Goal: Information Seeking & Learning: Check status

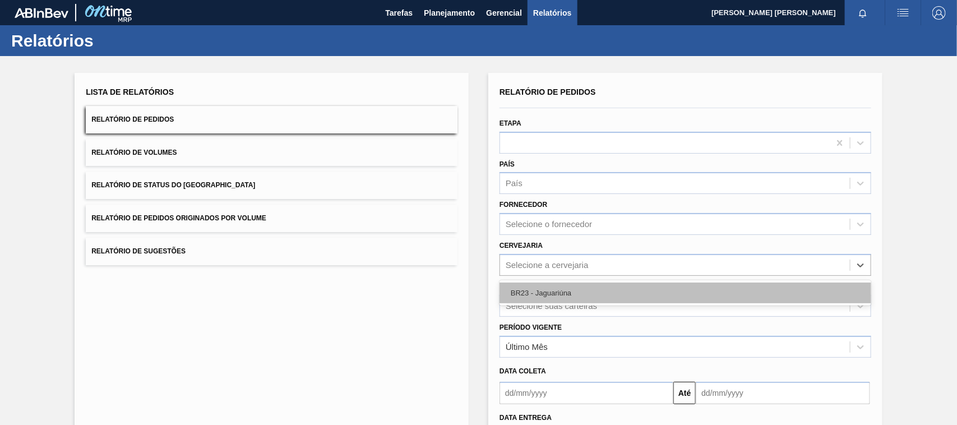
click at [524, 285] on div "BR23 - Jaguariúna" at bounding box center [685, 292] width 372 height 21
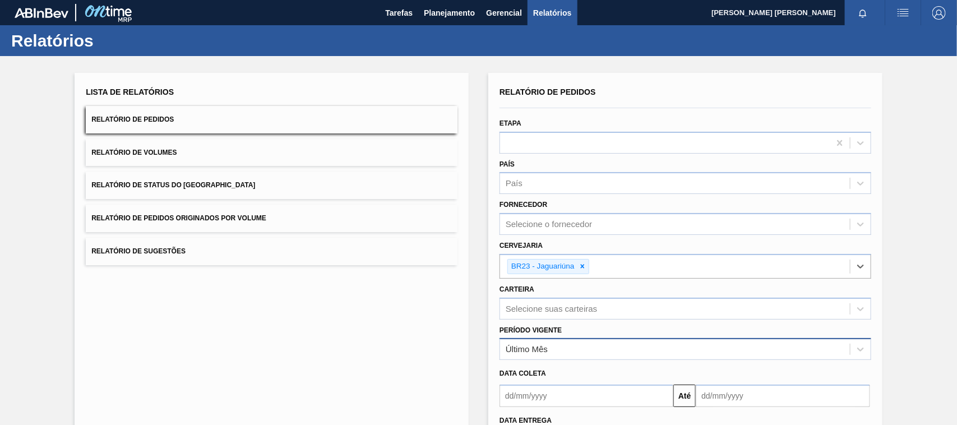
scroll to position [55, 0]
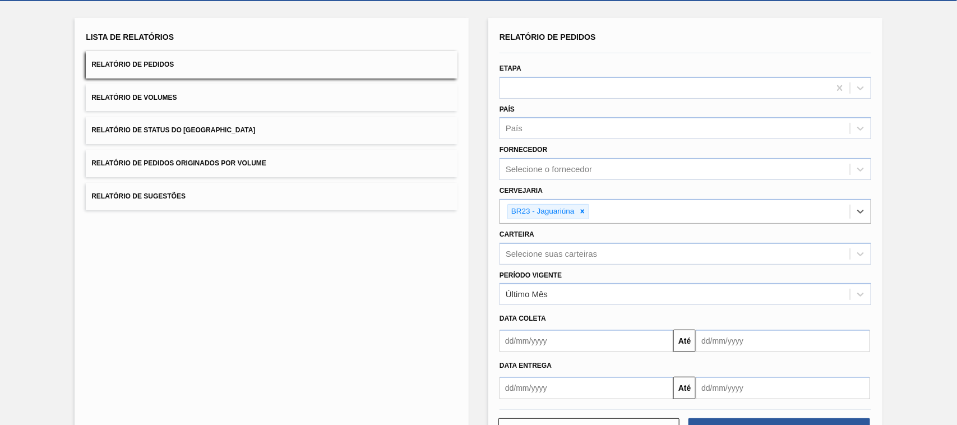
click at [572, 390] on input "text" at bounding box center [586, 388] width 174 height 22
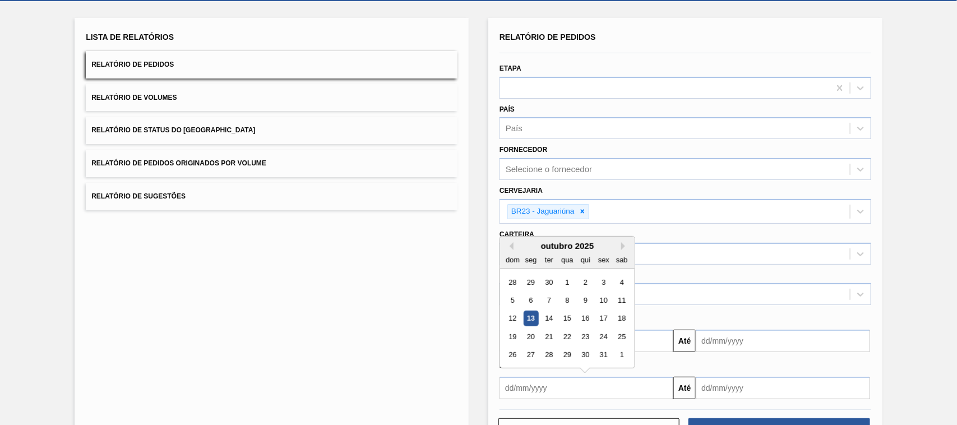
click at [531, 318] on div "13" at bounding box center [530, 318] width 15 height 15
type input "[DATE]"
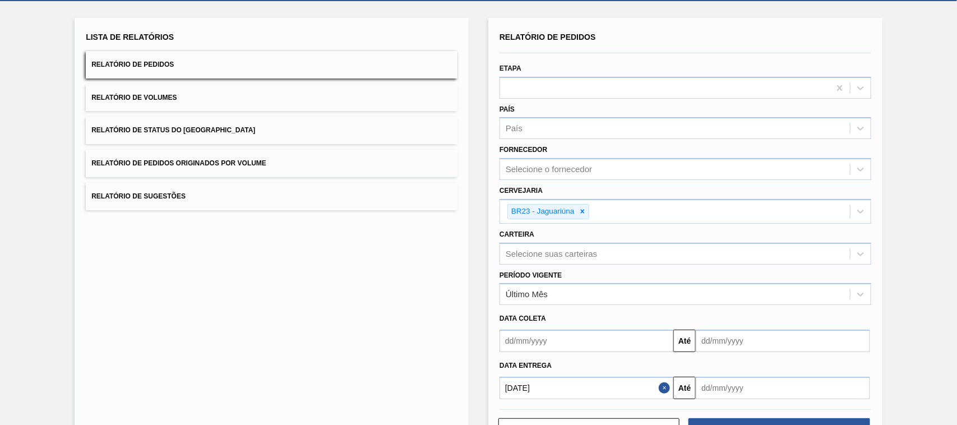
click at [752, 382] on input "text" at bounding box center [782, 388] width 174 height 22
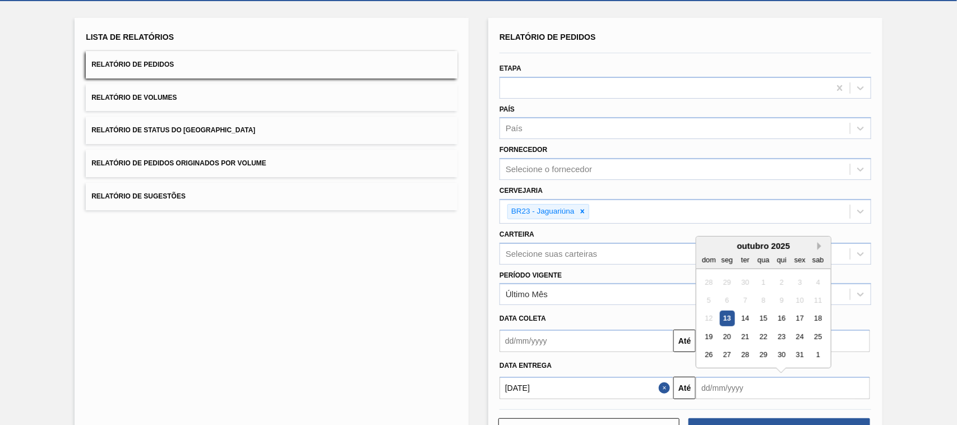
click at [820, 242] on button "Next Month" at bounding box center [821, 246] width 8 height 8
click at [779, 319] on div "13" at bounding box center [781, 318] width 15 height 15
type input "[DATE]"
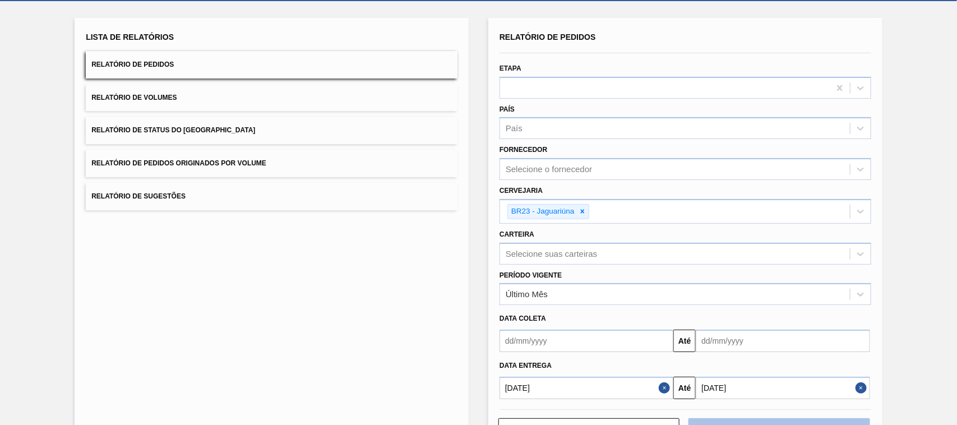
click at [796, 419] on button "Download" at bounding box center [778, 429] width 181 height 22
click at [329, 91] on button "Relatório de Volumes" at bounding box center [272, 97] width 372 height 27
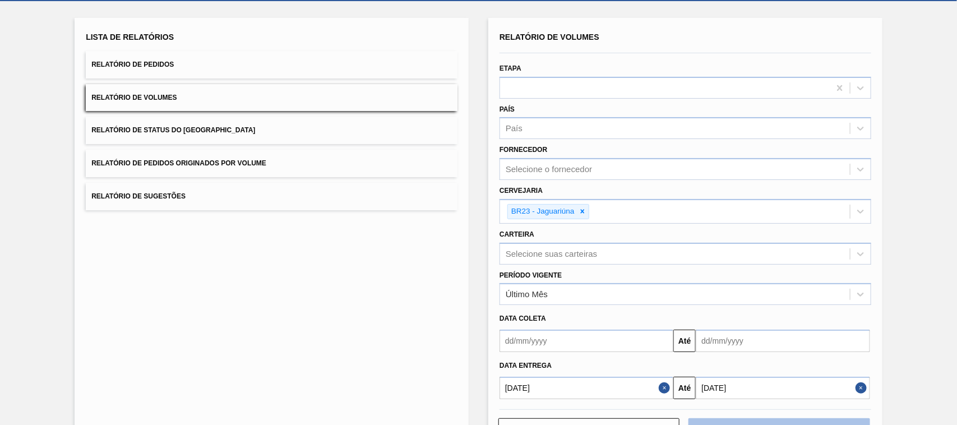
click at [786, 418] on button "Download" at bounding box center [778, 429] width 181 height 22
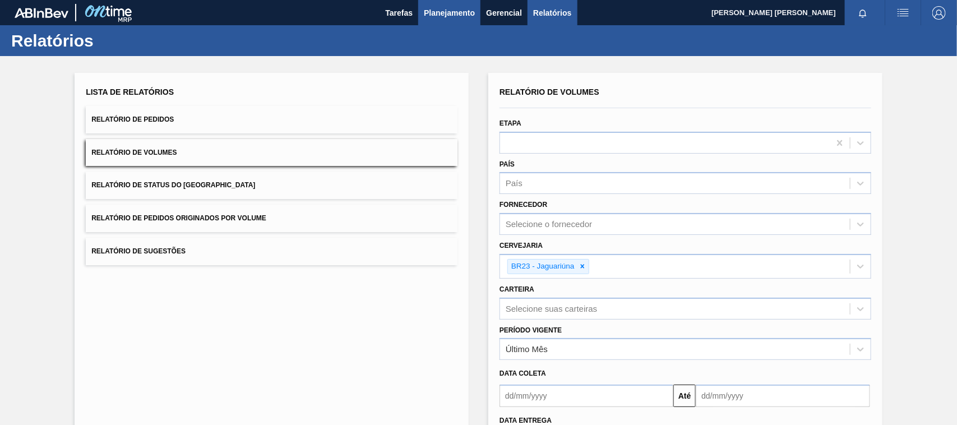
click at [443, 16] on span "Planejamento" at bounding box center [449, 12] width 51 height 13
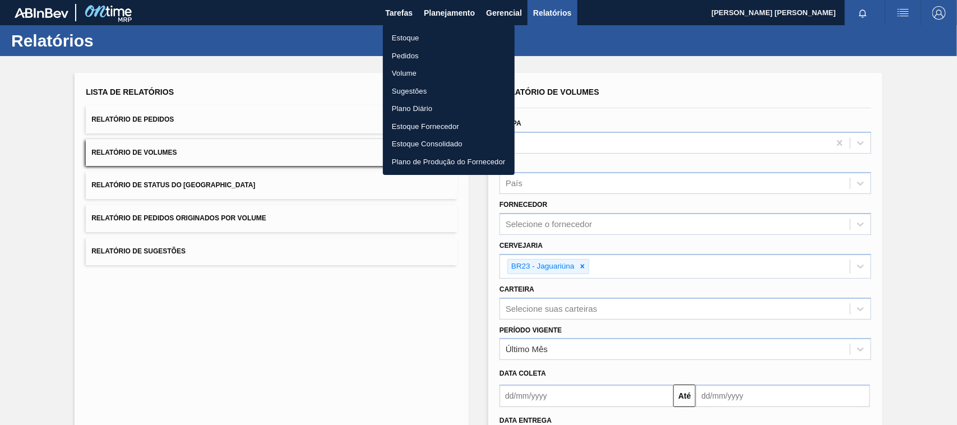
click at [406, 35] on li "Estoque" at bounding box center [449, 38] width 132 height 18
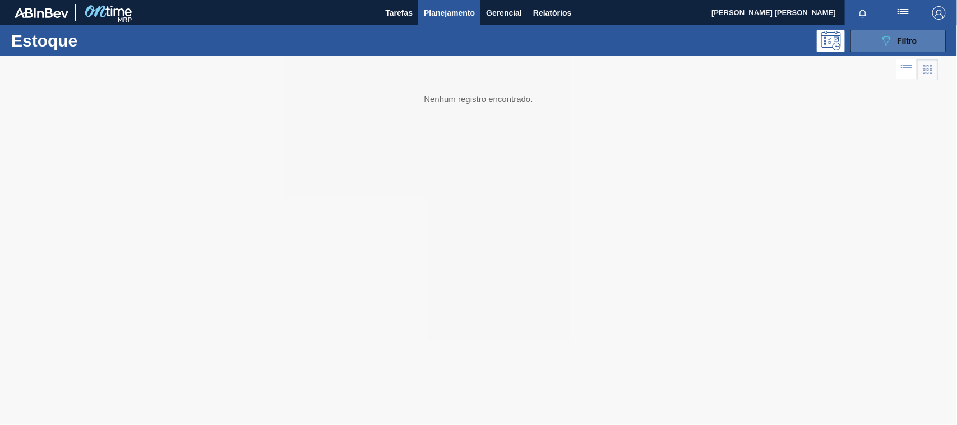
click at [912, 45] on div "089F7B8B-B2A5-4AFE-B5C0-19BA573D28AC Filtro" at bounding box center [898, 40] width 38 height 13
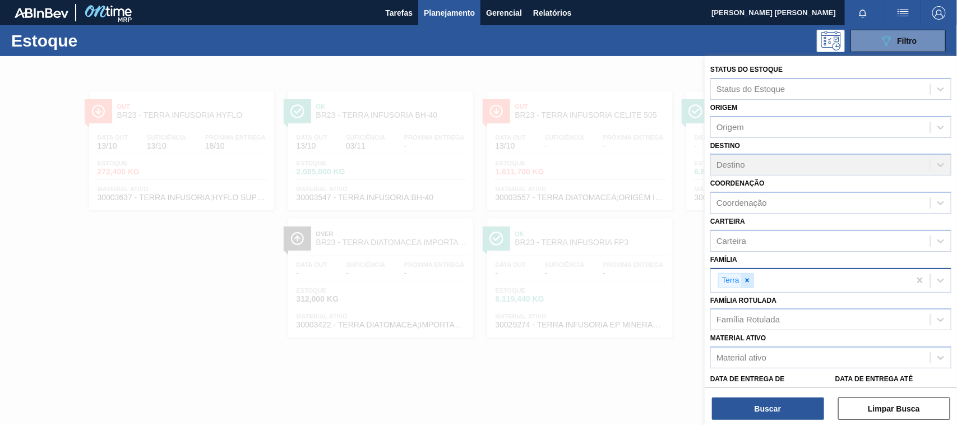
click at [752, 276] on div at bounding box center [747, 280] width 12 height 14
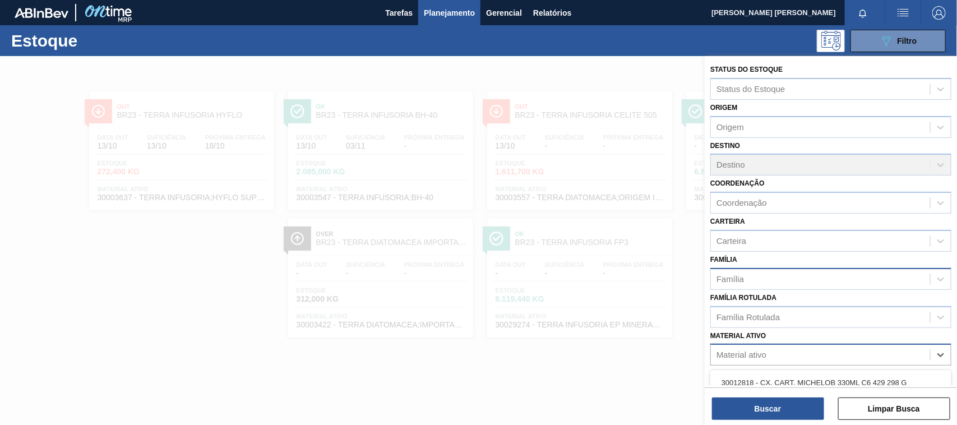
click at [763, 350] on div "Material ativo" at bounding box center [741, 355] width 50 height 10
paste ativo "30034310"
type ativo "30034310"
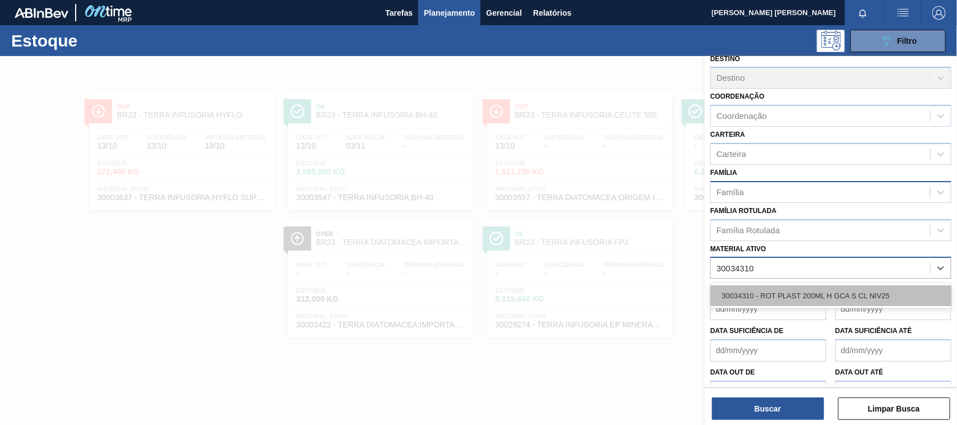
click at [791, 290] on div "30034310 - ROT PLAST 200ML H GCA S CL NIV25" at bounding box center [830, 295] width 241 height 21
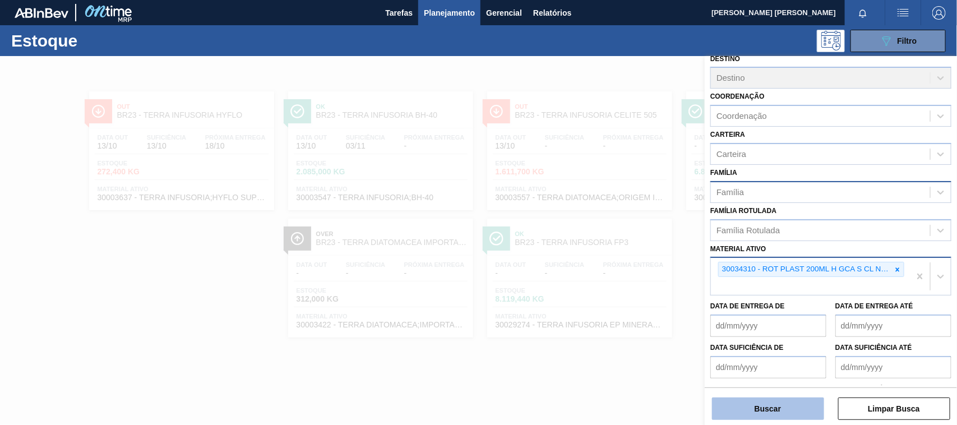
click at [795, 407] on button "Buscar" at bounding box center [768, 408] width 112 height 22
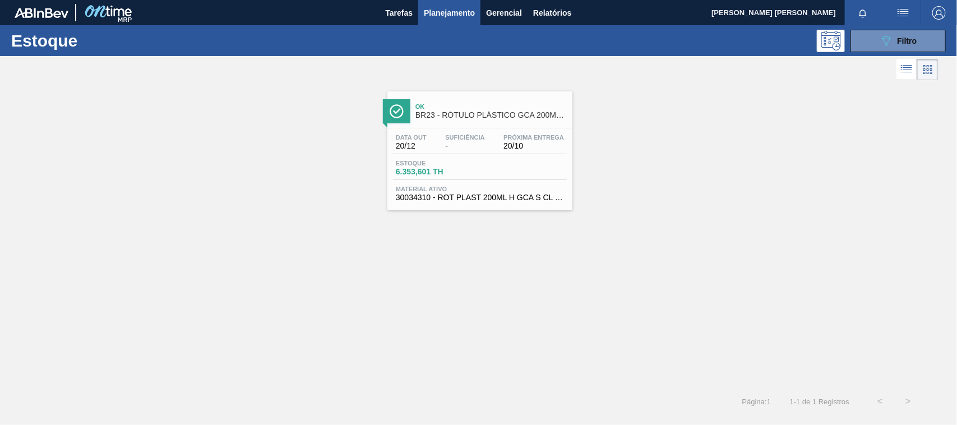
click at [553, 157] on div "Data out 20/12 Suficiência - Próxima Entrega 20/10 Estoque 6.353,601 TH Materia…" at bounding box center [479, 166] width 185 height 76
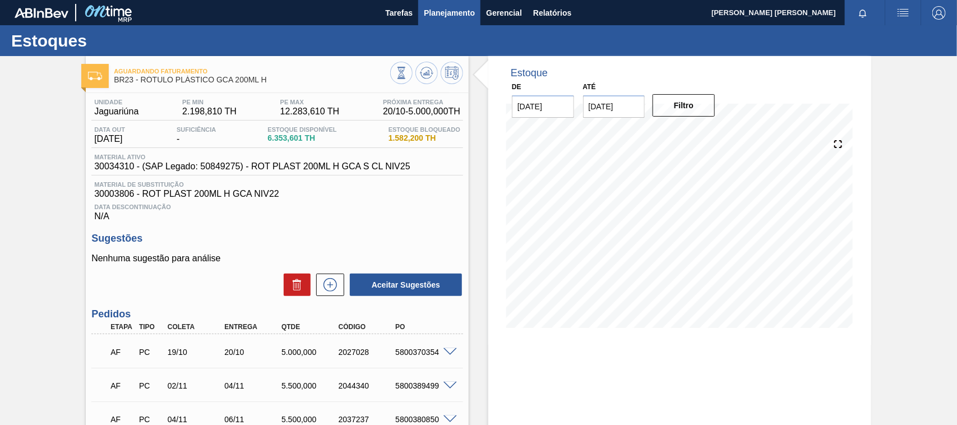
click at [450, 8] on span "Planejamento" at bounding box center [449, 12] width 51 height 13
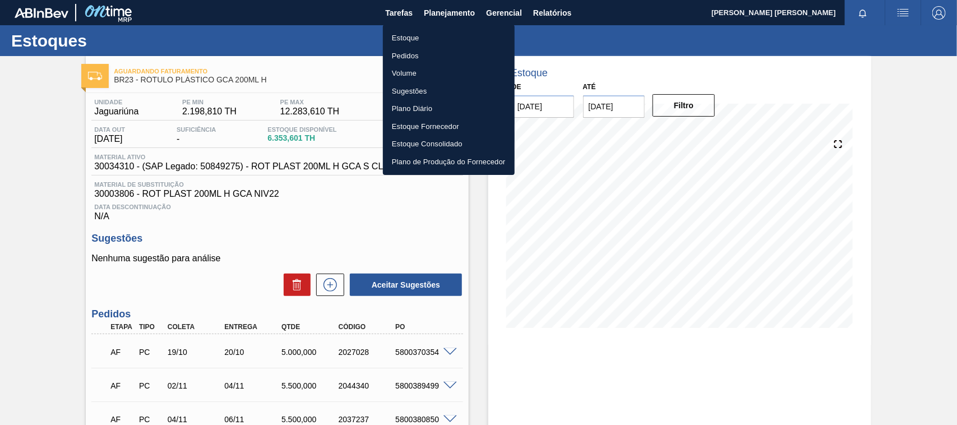
click at [433, 35] on li "Estoque" at bounding box center [449, 38] width 132 height 18
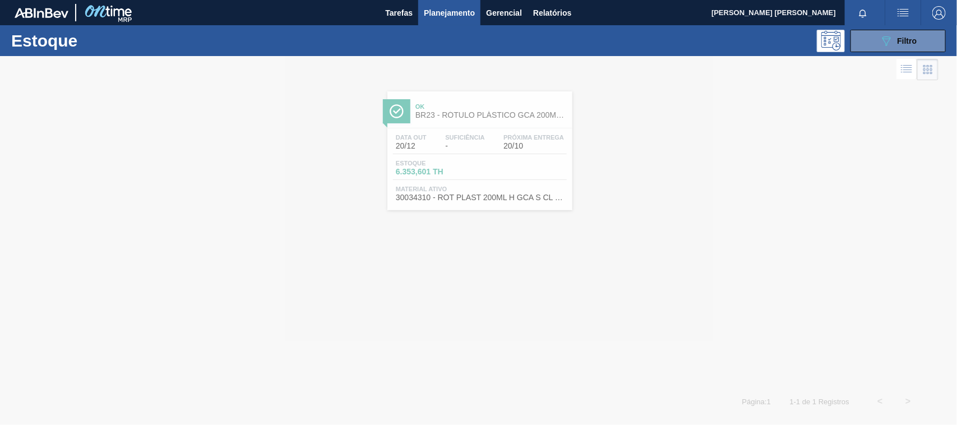
click at [912, 28] on div "Estoque 089F7B8B-B2A5-4AFE-B5C0-19BA573D28AC Filtro" at bounding box center [478, 40] width 957 height 31
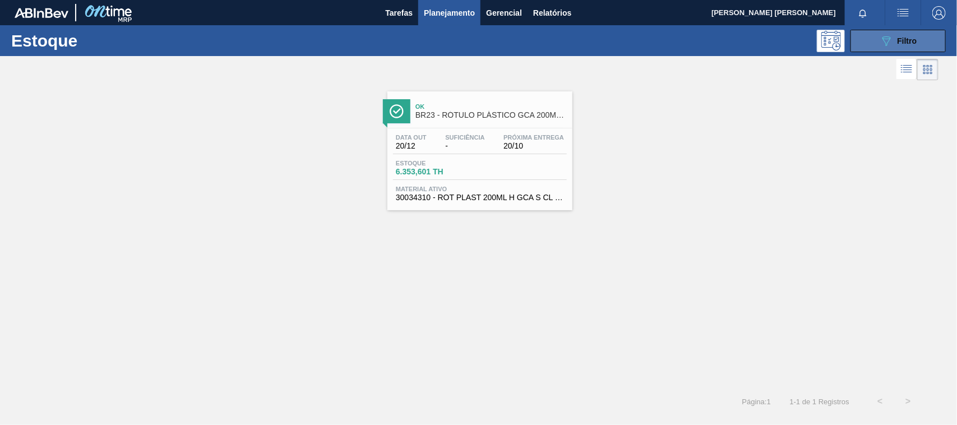
click at [912, 38] on span "Filtro" at bounding box center [907, 40] width 20 height 9
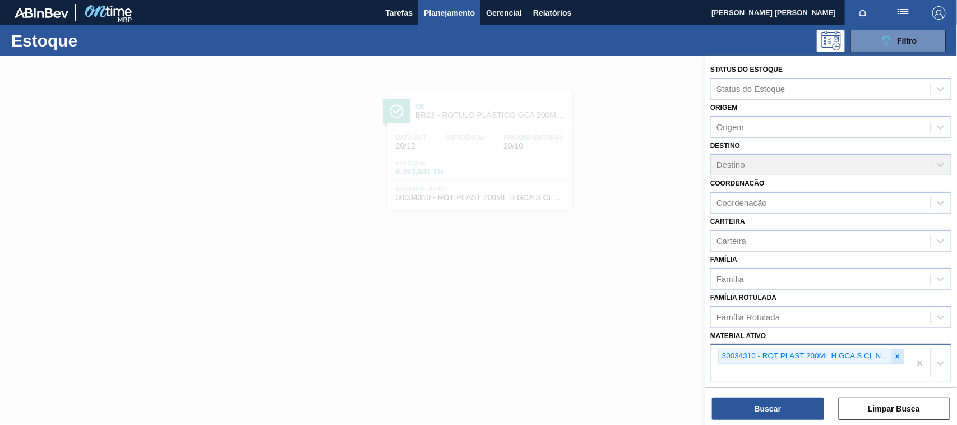
click at [894, 355] on icon at bounding box center [897, 356] width 8 height 8
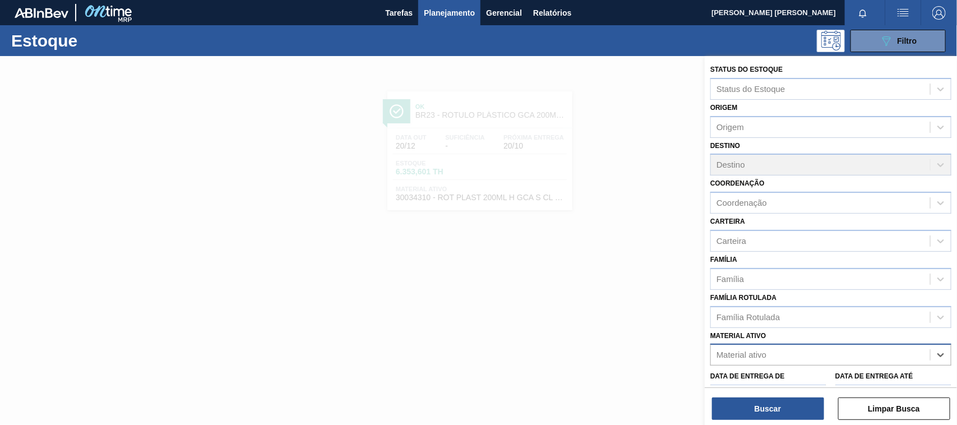
paste ativo "30031679"
type ativo "30031679"
click at [867, 377] on div "30031679 - ROT PLAST 500ML AH H2OH LIMONETO IN211" at bounding box center [830, 382] width 241 height 21
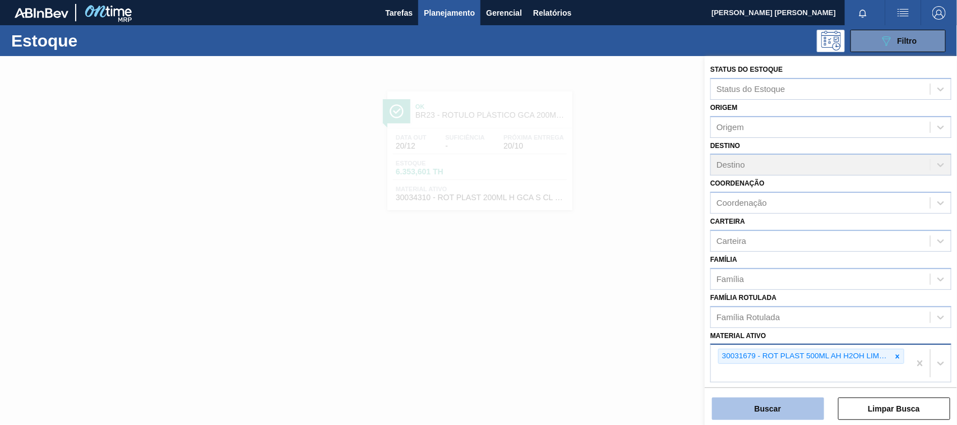
click at [800, 403] on button "Buscar" at bounding box center [768, 408] width 112 height 22
